Goal: Task Accomplishment & Management: Use online tool/utility

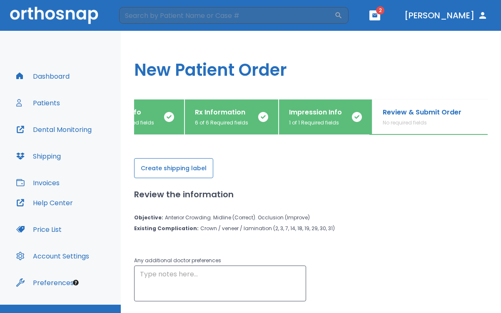
click at [183, 167] on button "Create shipping label" at bounding box center [173, 168] width 79 height 20
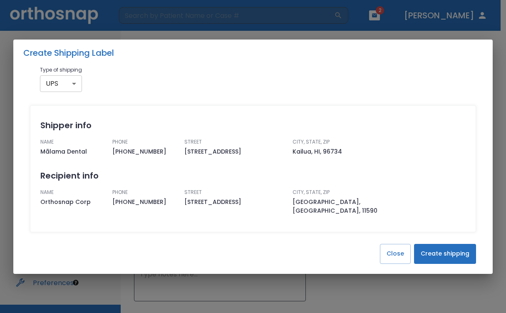
click at [73, 88] on body "​ 2 [PERSON_NAME] Dashboard Patients Dental Monitoring Shipping Invoices Help C…" at bounding box center [253, 156] width 506 height 313
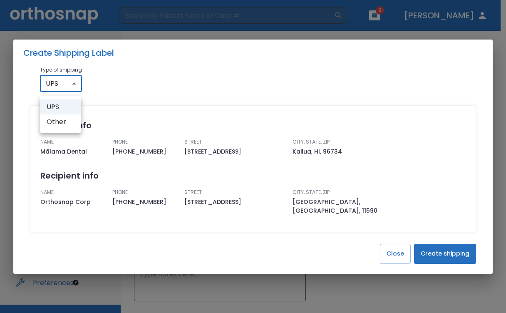
click at [68, 105] on li "UPS" at bounding box center [60, 107] width 41 height 15
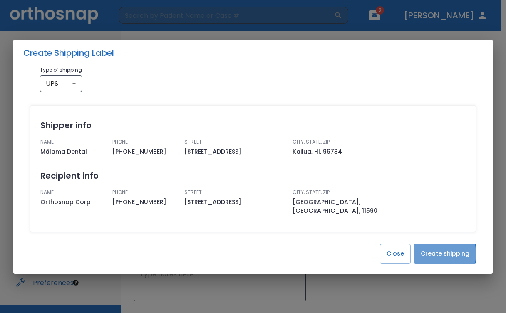
click at [434, 249] on button "Create shipping" at bounding box center [445, 254] width 62 height 20
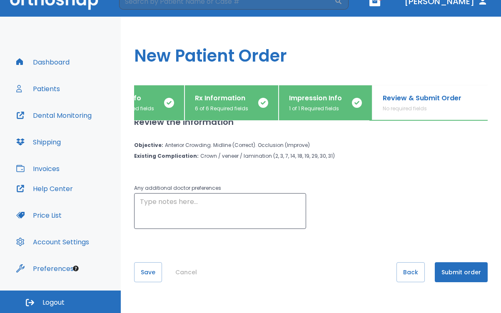
scroll to position [14, 0]
click at [144, 270] on button "Save" at bounding box center [148, 272] width 28 height 20
click at [423, 97] on p "Review & Submit Order" at bounding box center [422, 98] width 79 height 10
click at [468, 269] on button "Submit order" at bounding box center [461, 272] width 53 height 20
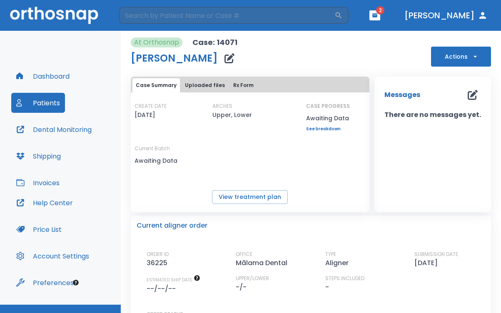
click at [32, 104] on button "Patients" at bounding box center [38, 103] width 54 height 20
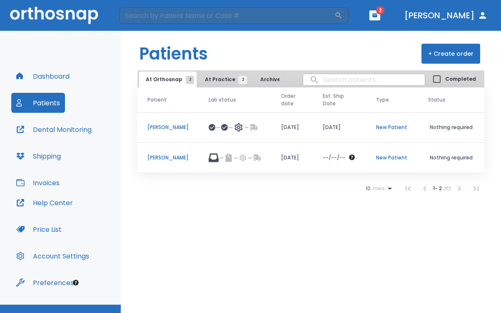
click at [45, 154] on button "Shipping" at bounding box center [38, 156] width 55 height 20
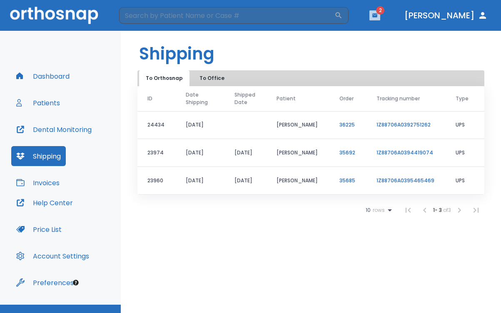
click at [377, 15] on icon "button" at bounding box center [374, 15] width 5 height 4
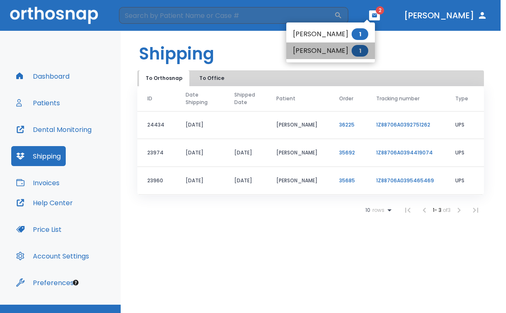
click at [337, 50] on li "[PERSON_NAME] 1" at bounding box center [331, 50] width 89 height 17
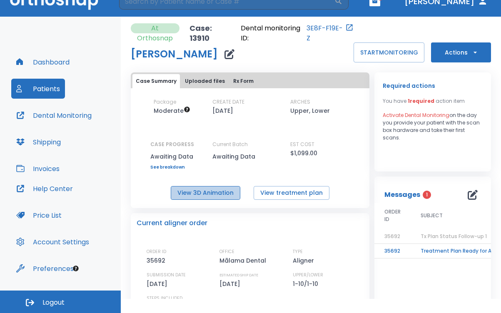
click at [210, 191] on button "View 3D Animation" at bounding box center [206, 193] width 70 height 14
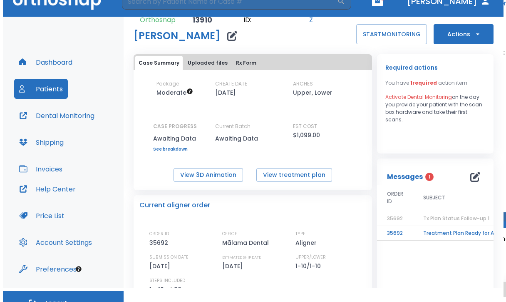
scroll to position [22, 0]
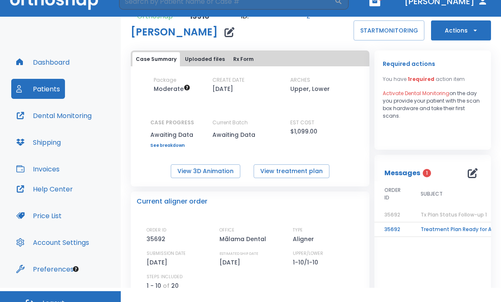
click at [429, 229] on td "Treatment Plan Ready for Approval!" at bounding box center [463, 229] width 104 height 15
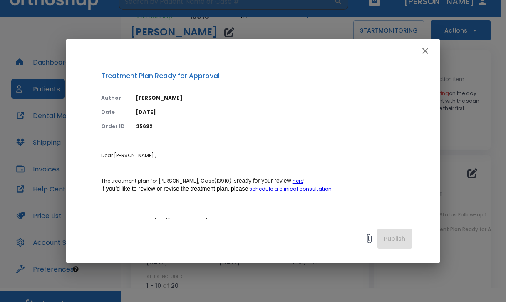
click at [304, 181] on link "here" at bounding box center [298, 180] width 11 height 7
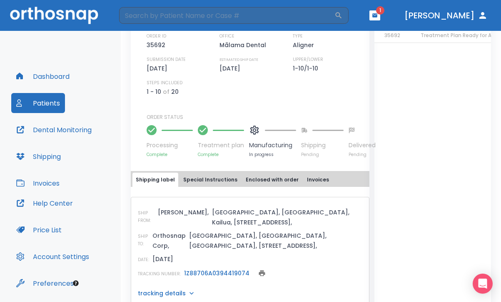
scroll to position [229, 0]
